Goal: Task Accomplishment & Management: Complete application form

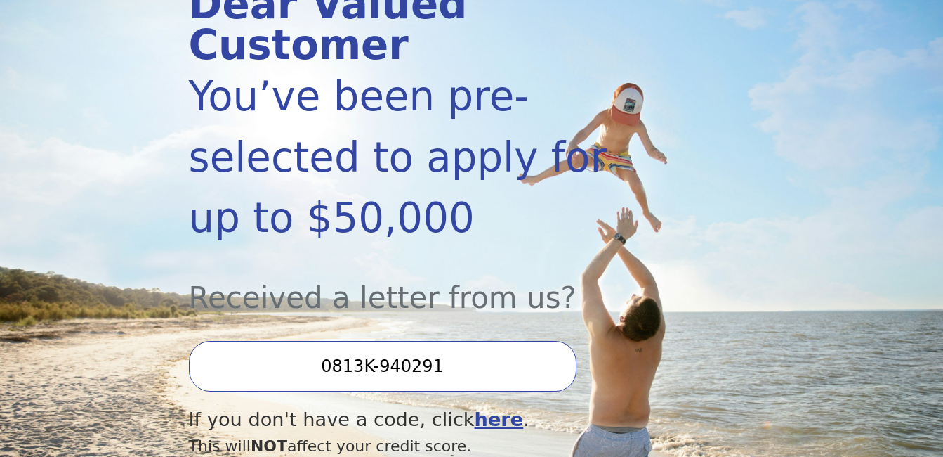
scroll to position [281, 0]
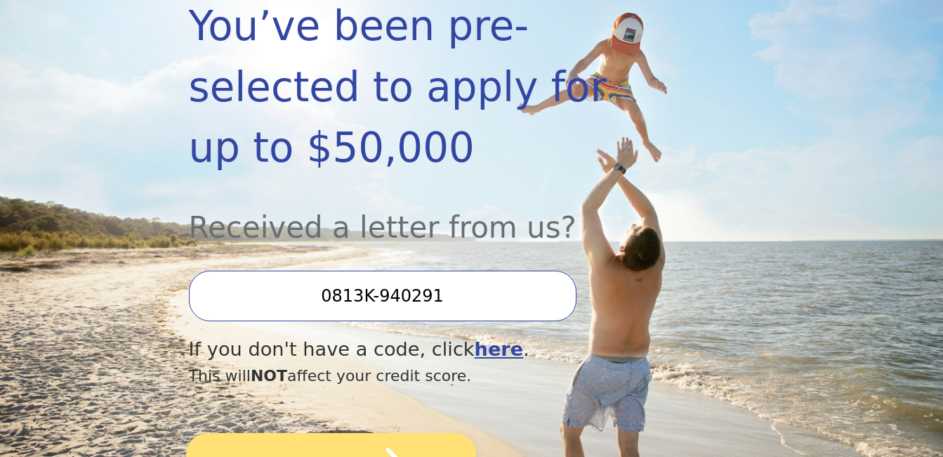
click at [314, 433] on button "SUBMIT" at bounding box center [331, 466] width 290 height 66
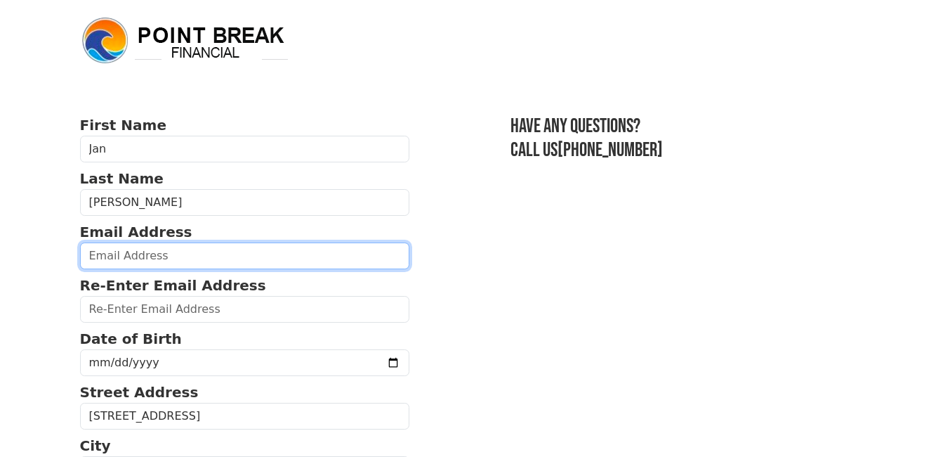
click at [135, 256] on input "email" at bounding box center [245, 255] width 330 height 27
type input "[EMAIL_ADDRESS][DOMAIN_NAME]"
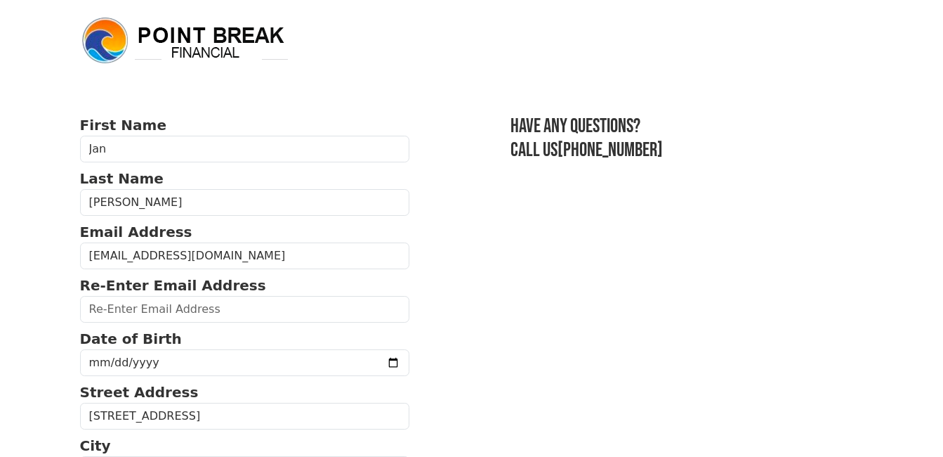
type input "[EMAIL_ADDRESS][DOMAIN_NAME]"
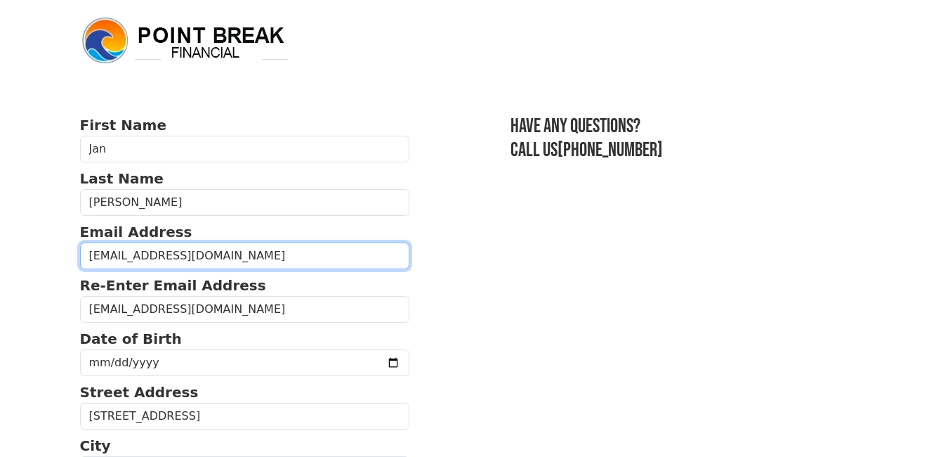
type input "[PHONE_NUMBER]"
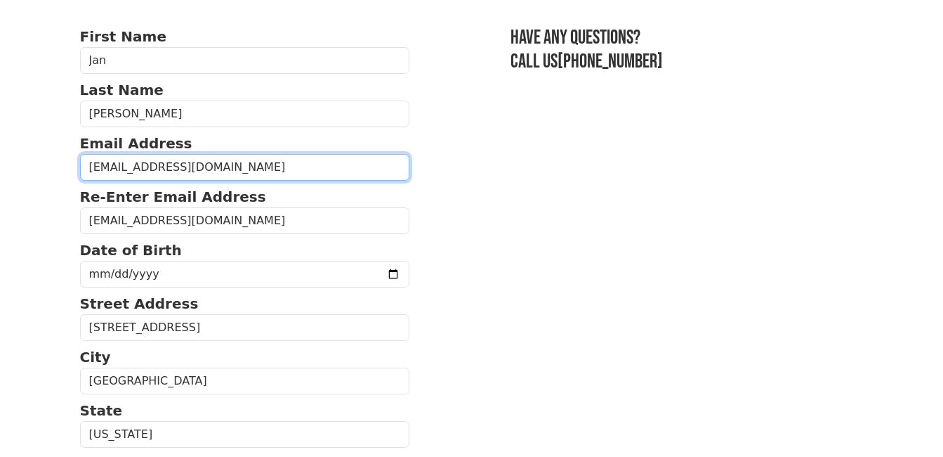
scroll to position [86, 0]
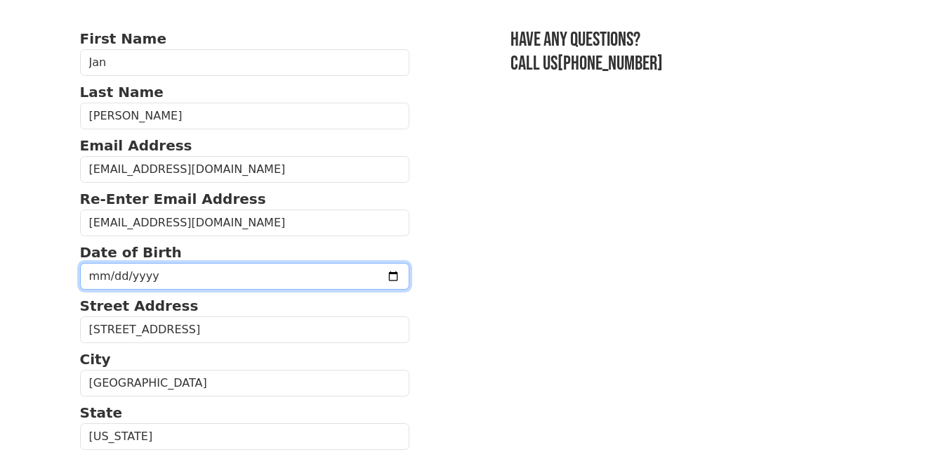
click at [133, 277] on input "date" at bounding box center [245, 276] width 330 height 27
click at [88, 275] on input "date" at bounding box center [245, 276] width 330 height 27
drag, startPoint x: 140, startPoint y: 269, endPoint x: 88, endPoint y: 271, distance: 52.0
click at [88, 271] on input "date" at bounding box center [245, 276] width 330 height 27
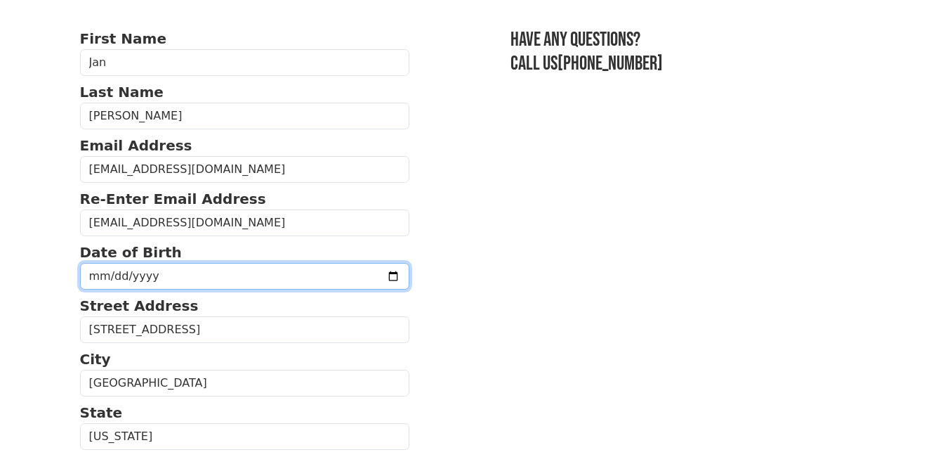
click at [102, 277] on input "date" at bounding box center [245, 276] width 330 height 27
type input "[DATE]"
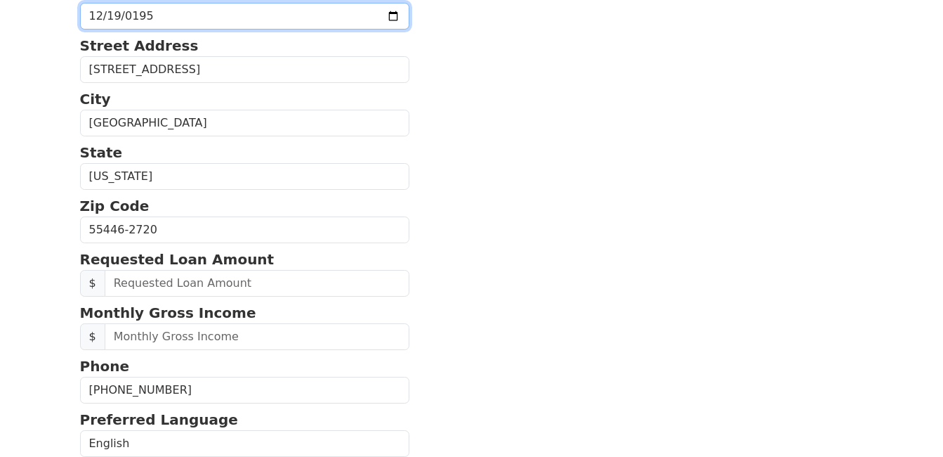
scroll to position [367, 0]
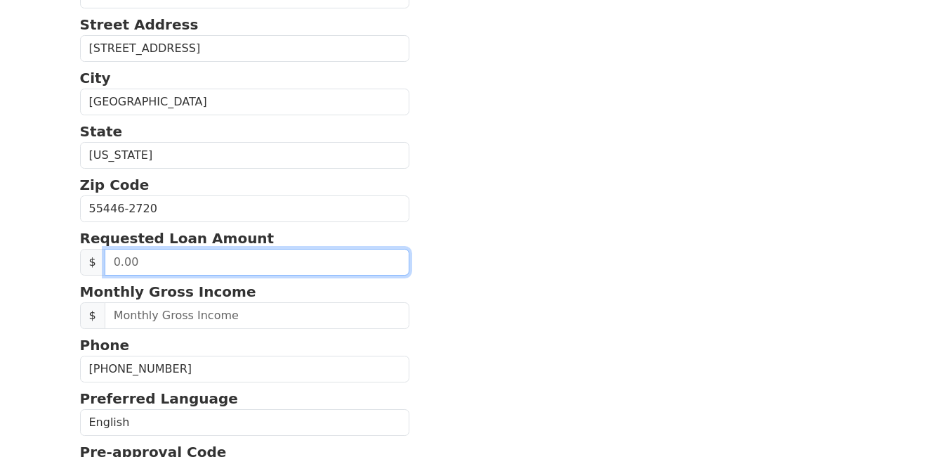
click at [112, 263] on input "text" at bounding box center [258, 262] width 306 height 27
drag, startPoint x: 148, startPoint y: 264, endPoint x: 98, endPoint y: 268, distance: 50.8
click at [98, 268] on div "$" at bounding box center [245, 262] width 330 height 27
type input "20,000.00"
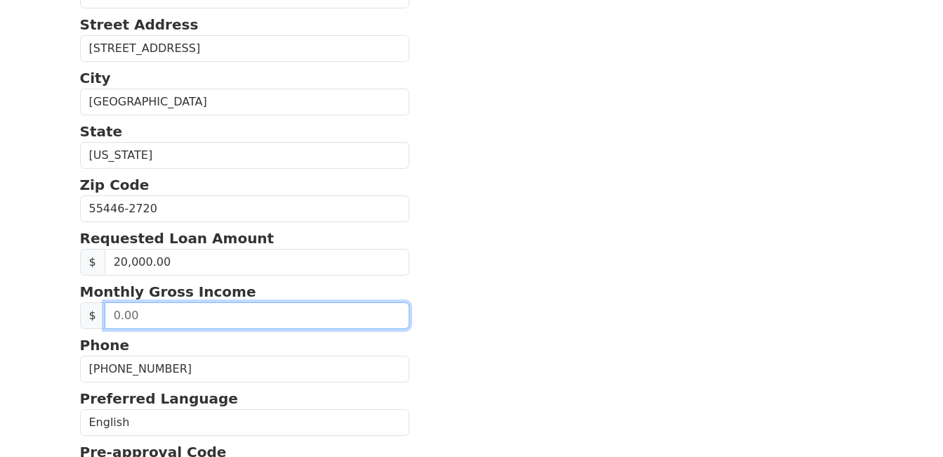
drag, startPoint x: 138, startPoint y: 318, endPoint x: 110, endPoint y: 320, distance: 28.2
click at [110, 320] on input "text" at bounding box center [258, 315] width 306 height 27
type input "1,480.00"
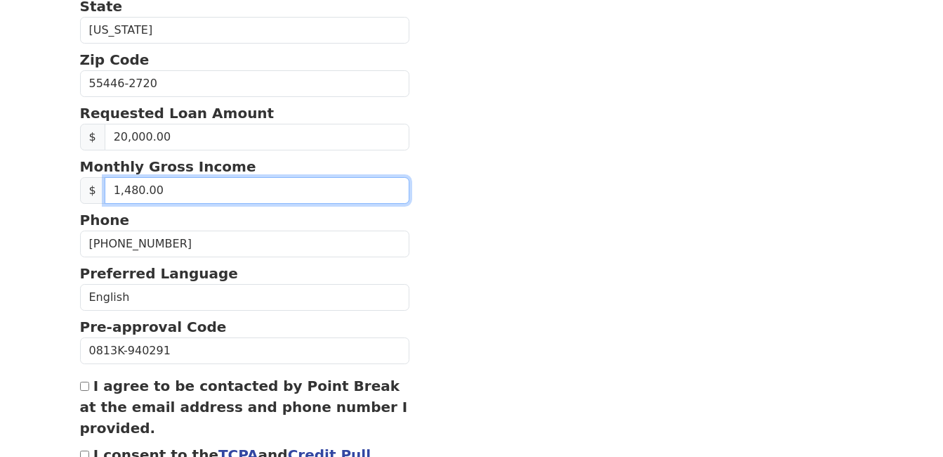
scroll to position [508, 0]
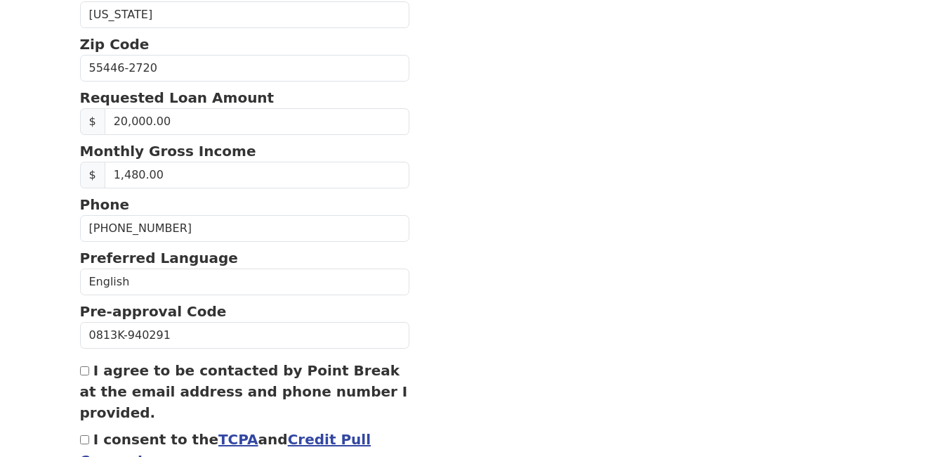
click at [82, 371] on input "I agree to be contacted by Point Break at the email address and phone number I …" at bounding box center [84, 370] width 9 height 9
checkbox input "true"
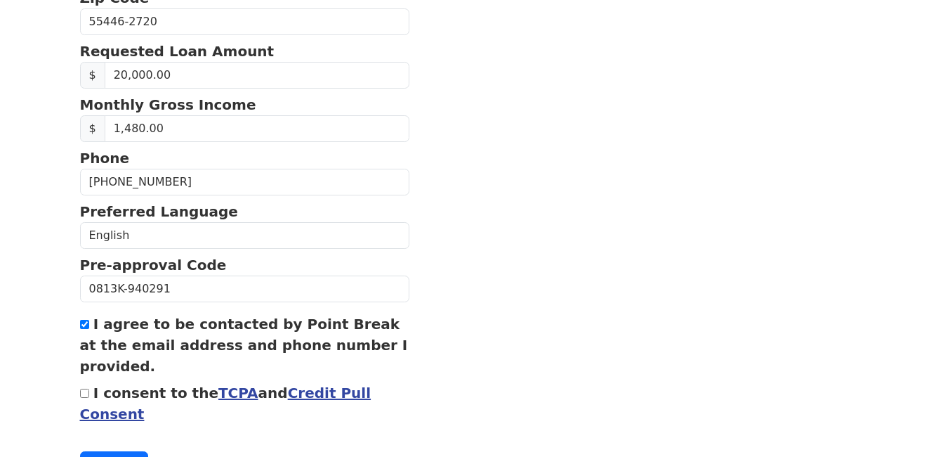
scroll to position [578, 0]
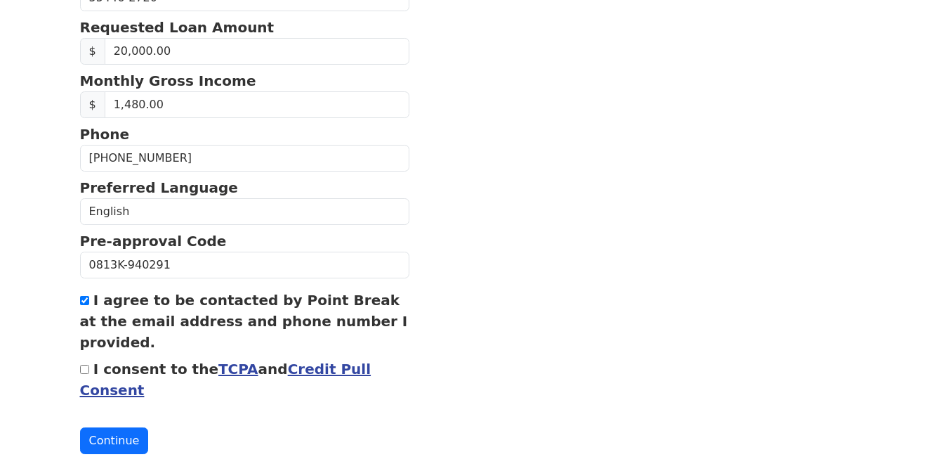
click at [81, 370] on input "I consent to the TCPA and Credit Pull Consent" at bounding box center [84, 369] width 9 height 9
checkbox input "true"
click at [111, 440] on button "Continue" at bounding box center [114, 440] width 69 height 27
